Goal: Transaction & Acquisition: Obtain resource

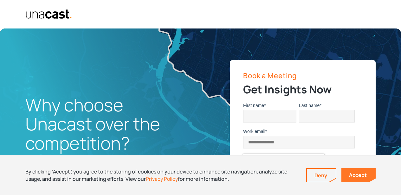
click at [348, 174] on link "Accept" at bounding box center [358, 175] width 34 height 14
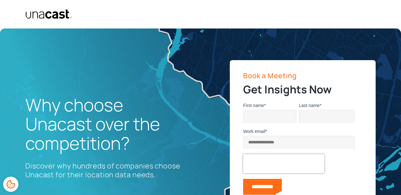
click at [62, 15] on img "home" at bounding box center [48, 14] width 47 height 10
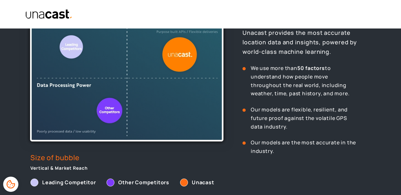
scroll to position [253, 0]
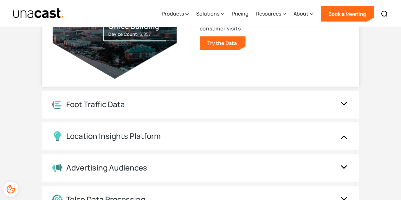
scroll to position [760, 0]
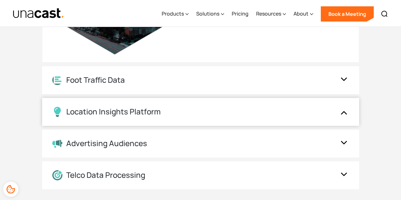
click at [152, 114] on div "Location Insights Platform" at bounding box center [113, 111] width 94 height 9
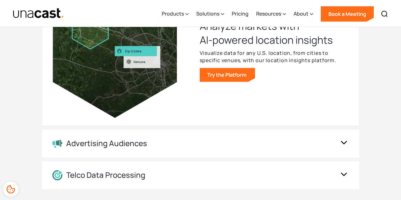
click at [247, 79] on link "Try the Platform" at bounding box center [227, 75] width 55 height 14
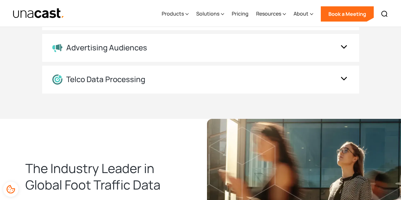
scroll to position [665, 0]
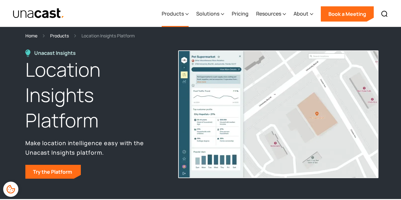
click at [183, 13] on div "Products" at bounding box center [173, 14] width 22 height 8
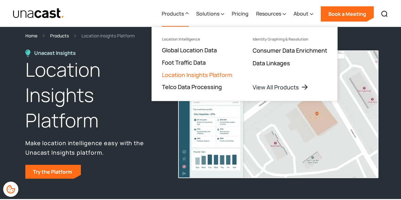
click at [179, 75] on link "Location Insights Platform" at bounding box center [197, 75] width 70 height 8
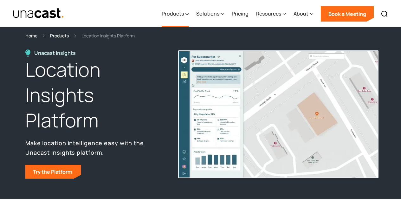
click at [183, 14] on div "Products" at bounding box center [173, 14] width 22 height 8
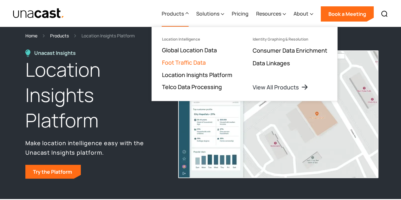
click at [191, 62] on link "Foot Traffic Data" at bounding box center [184, 63] width 44 height 8
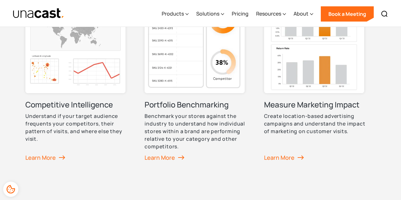
scroll to position [495, 0]
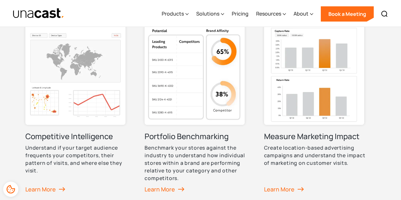
click at [110, 81] on img at bounding box center [75, 75] width 100 height 100
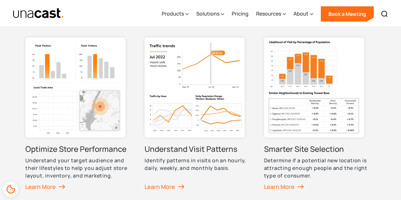
scroll to position [307, 0]
click at [300, 104] on img at bounding box center [314, 87] width 100 height 100
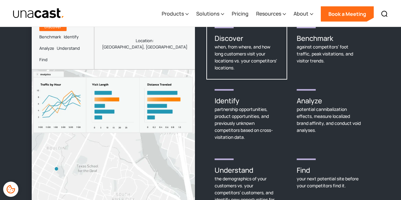
scroll to position [895, 0]
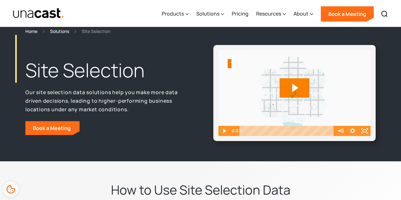
scroll to position [4, 0]
click at [223, 132] on icon "Play Video" at bounding box center [225, 131] width 12 height 10
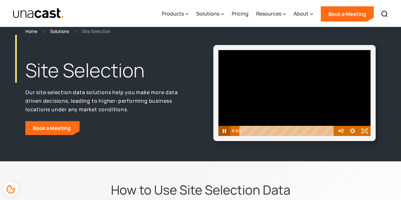
click at [342, 134] on icon "Mute" at bounding box center [340, 131] width 12 height 10
click at [340, 135] on icon "Unmute" at bounding box center [340, 131] width 12 height 10
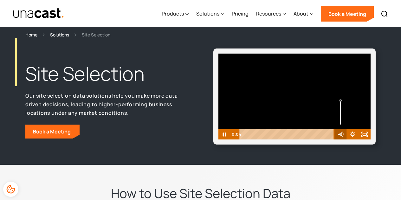
scroll to position [0, 0]
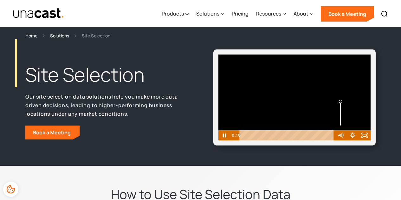
click at [343, 101] on div "Volume" at bounding box center [341, 102] width 8 height 8
drag, startPoint x: 342, startPoint y: 100, endPoint x: 343, endPoint y: 123, distance: 22.6
click at [343, 123] on div "Volume" at bounding box center [341, 123] width 8 height 8
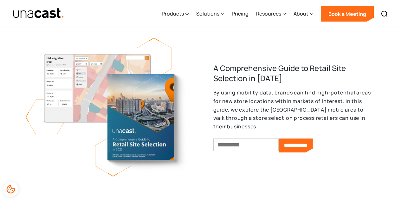
scroll to position [478, 0]
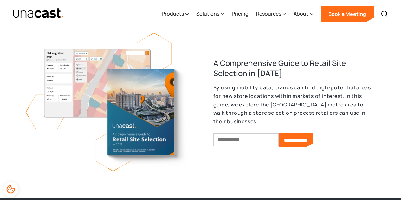
click at [252, 146] on input "Email *" at bounding box center [245, 139] width 65 height 13
type input "**********"
click at [303, 147] on input "**********" at bounding box center [296, 140] width 34 height 14
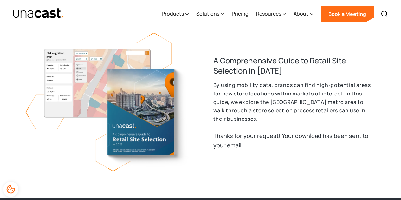
click at [303, 150] on div "Thanks for your request! Your download has been sent to your email." at bounding box center [294, 140] width 163 height 19
